Goal: Transaction & Acquisition: Purchase product/service

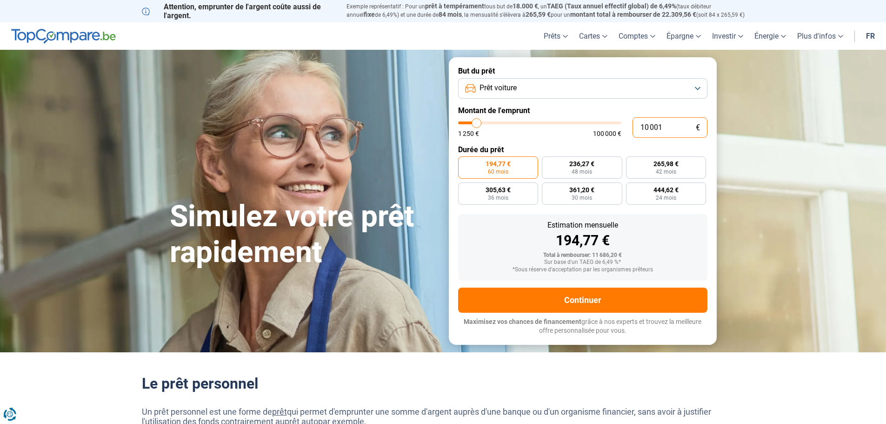
drag, startPoint x: 668, startPoint y: 127, endPoint x: 626, endPoint y: 125, distance: 41.9
click at [627, 127] on div "10 001 € 1 250 € 100 000 €" at bounding box center [582, 127] width 249 height 20
type input "2"
type input "1250"
type input "20"
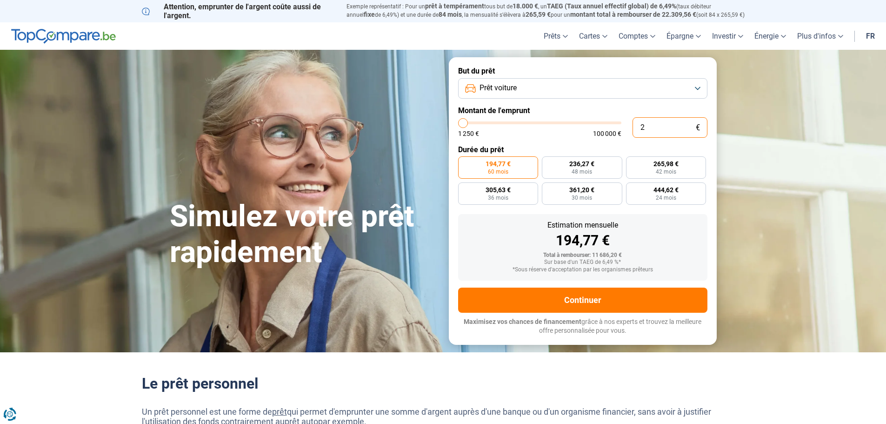
type input "1250"
type input "200"
type input "1250"
type input "2 000"
type input "2000"
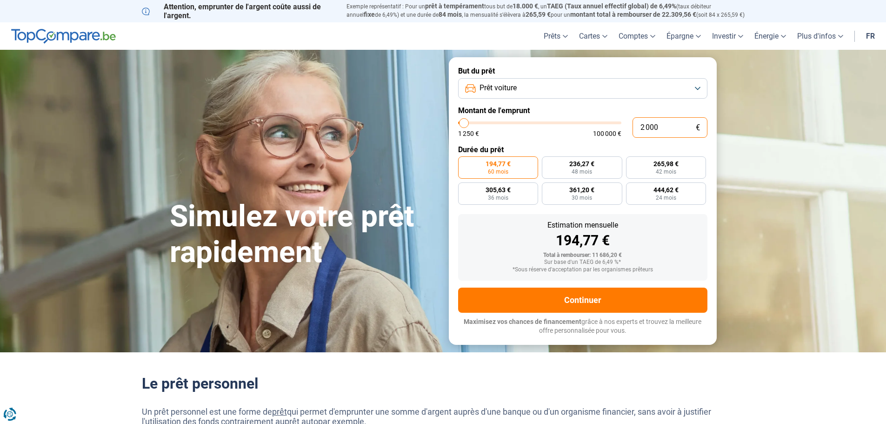
type input "20 000"
type input "20000"
radio input "false"
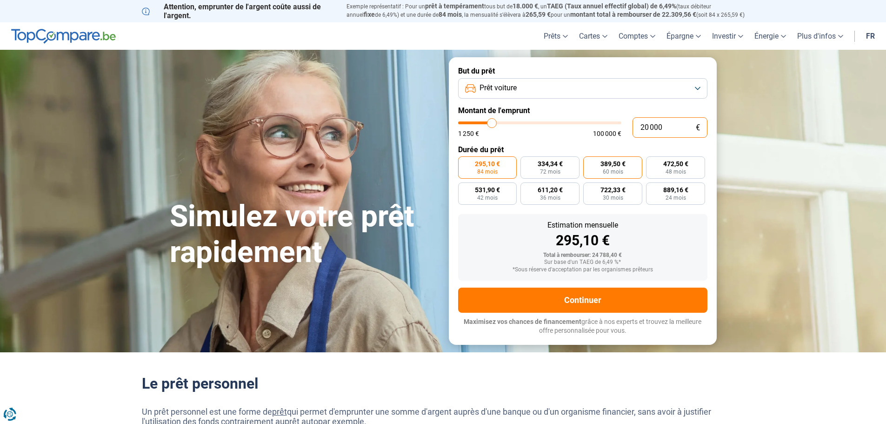
type input "20 000"
click at [611, 169] on span "60 mois" at bounding box center [613, 172] width 20 height 6
click at [589, 162] on input "389,50 € 60 mois" at bounding box center [586, 159] width 6 height 6
radio input "true"
click at [691, 85] on button "Prêt voiture" at bounding box center [582, 88] width 249 height 20
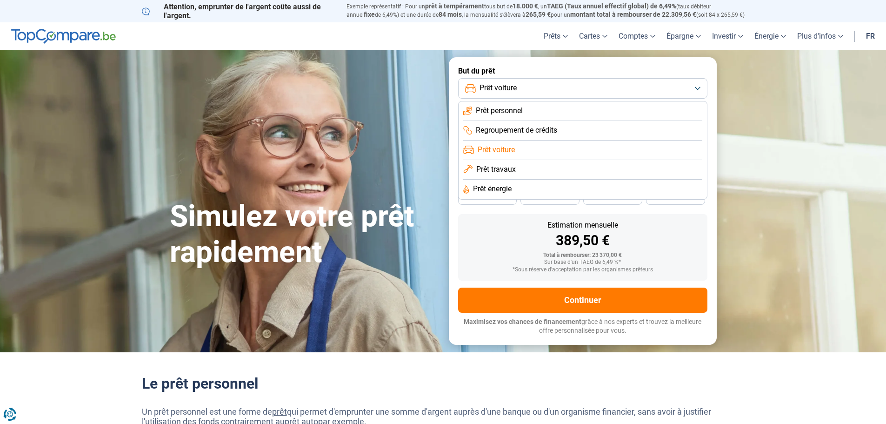
click at [485, 147] on span "Prêt voiture" at bounding box center [496, 150] width 37 height 10
